Goal: Task Accomplishment & Management: Complete application form

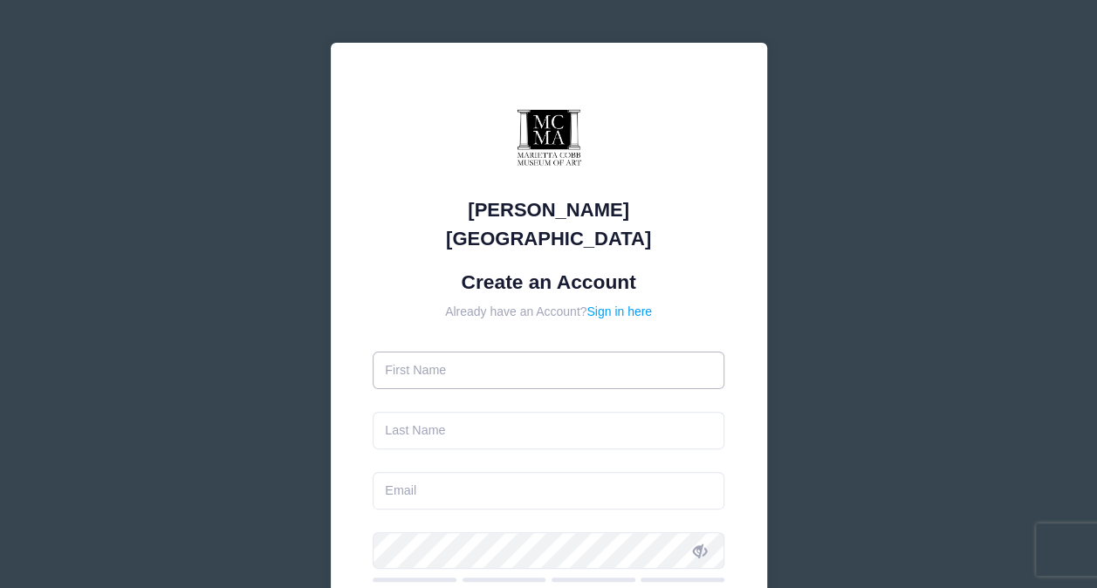
click at [504, 352] on input "text" at bounding box center [549, 371] width 352 height 38
type input "[PERSON_NAME]"
type input "[PERSON_NAME][EMAIL_ADDRESS][PERSON_NAME][DOMAIN_NAME]"
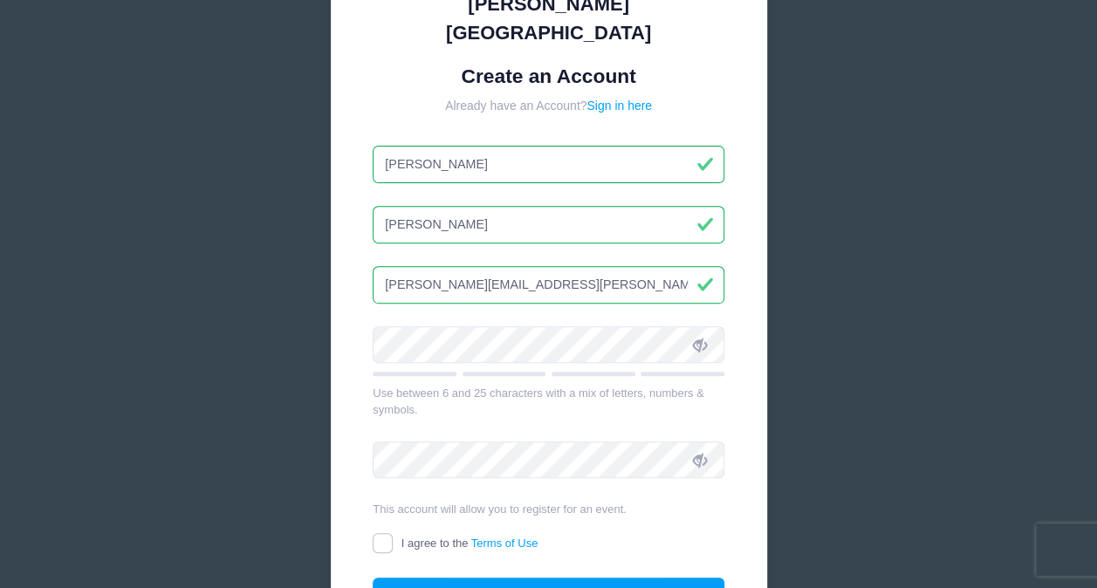
scroll to position [205, 0]
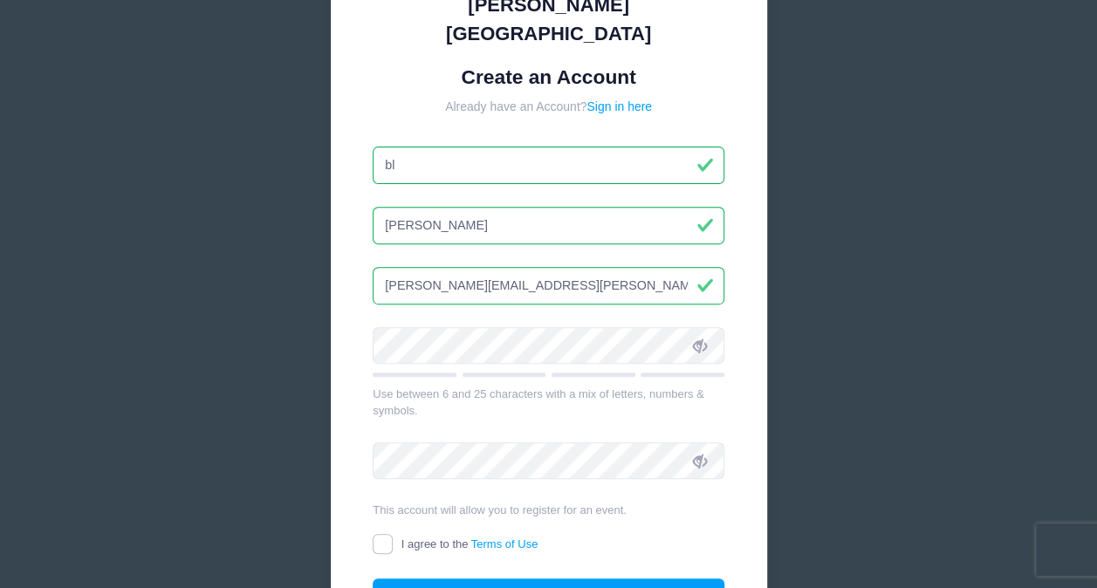
type input "b"
type input "[PERSON_NAME]"
click at [283, 239] on div "Marietta Cobb Museum of Art Create an Account Already have an Account? Sign in …" at bounding box center [548, 283] width 1097 height 977
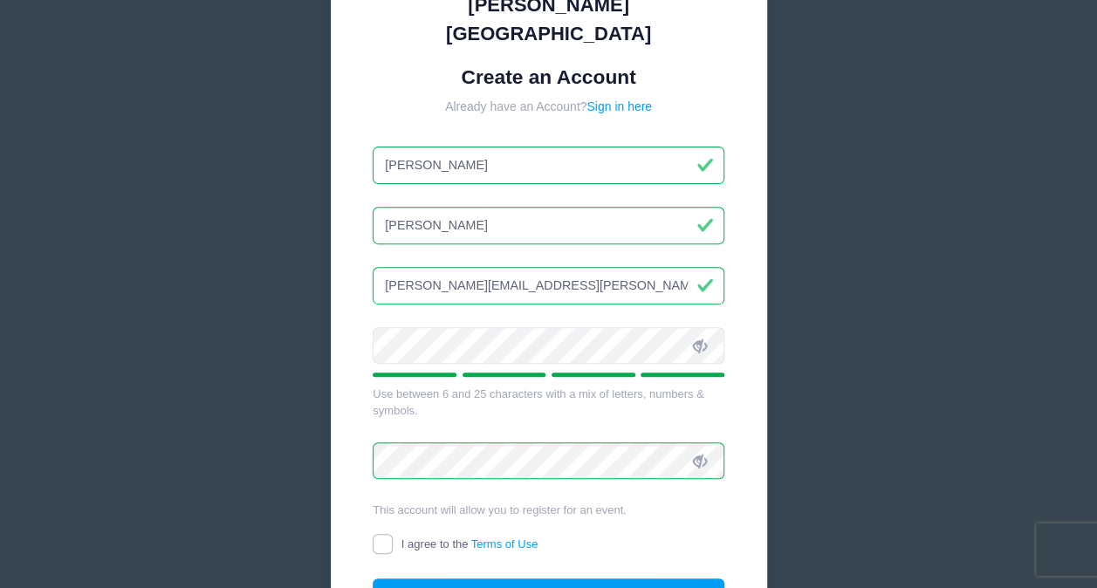
click at [382, 534] on input "I agree to the Terms of Use" at bounding box center [383, 544] width 20 height 20
checkbox input "true"
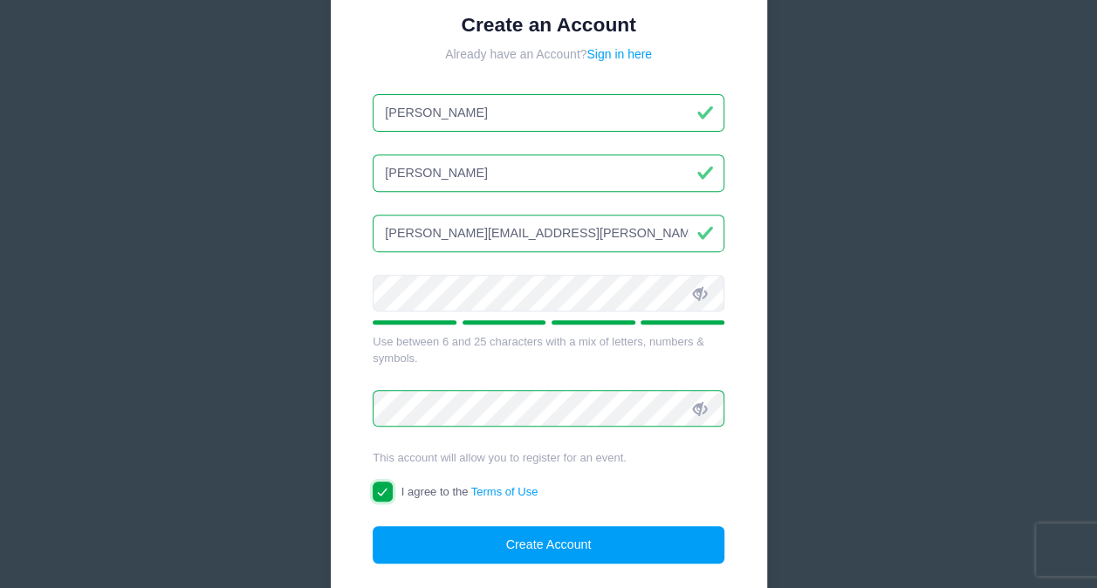
scroll to position [259, 0]
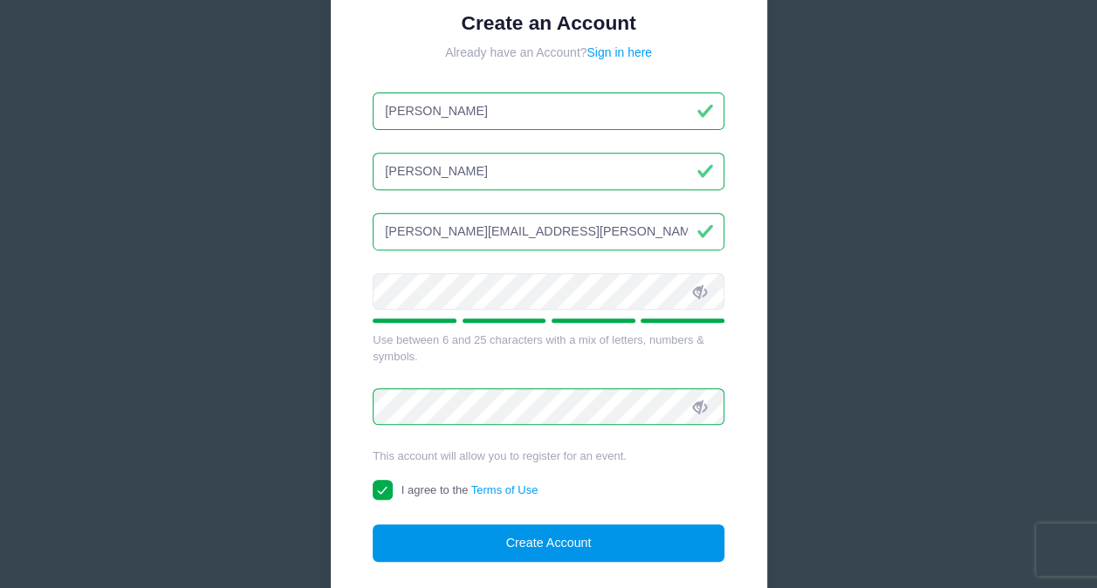
click at [614, 524] on button "Create Account" at bounding box center [549, 543] width 352 height 38
